Goal: Find specific page/section: Find specific page/section

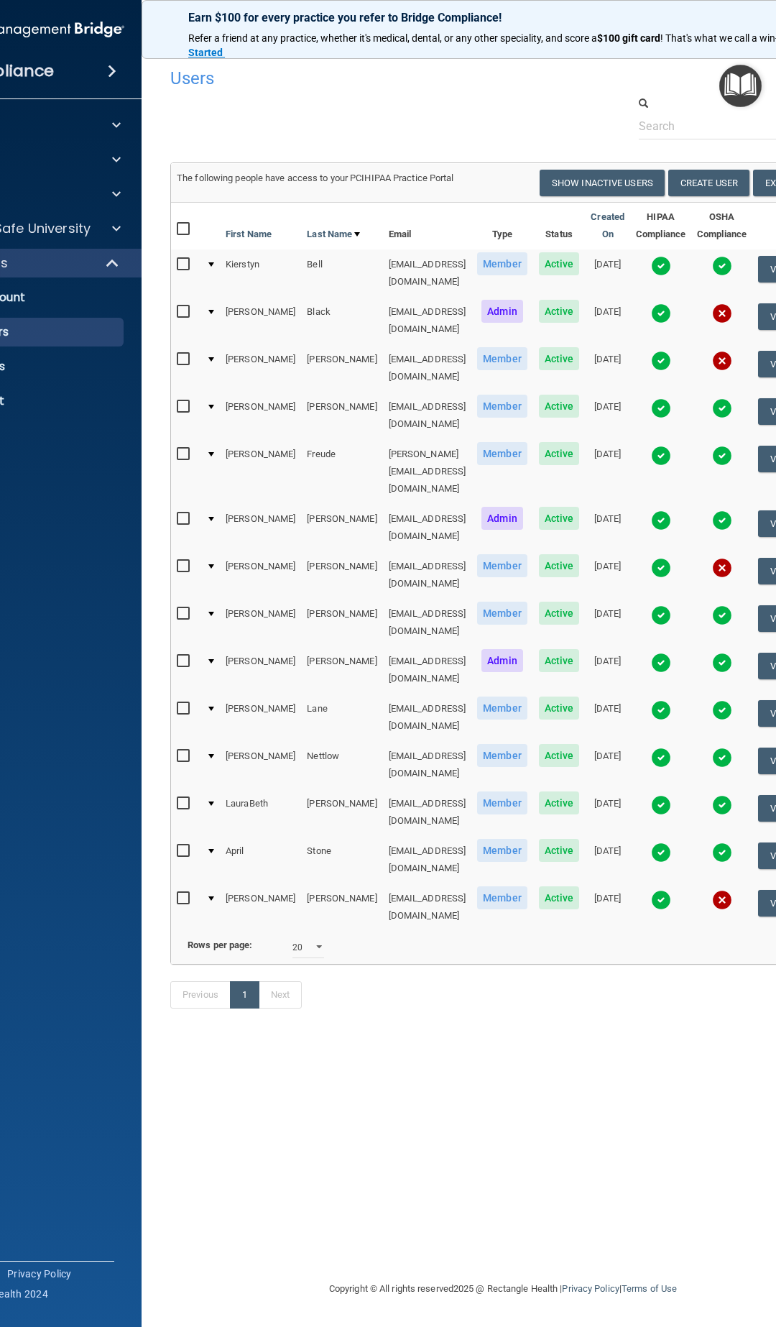
select select "20"
